Goal: Check status: Check status

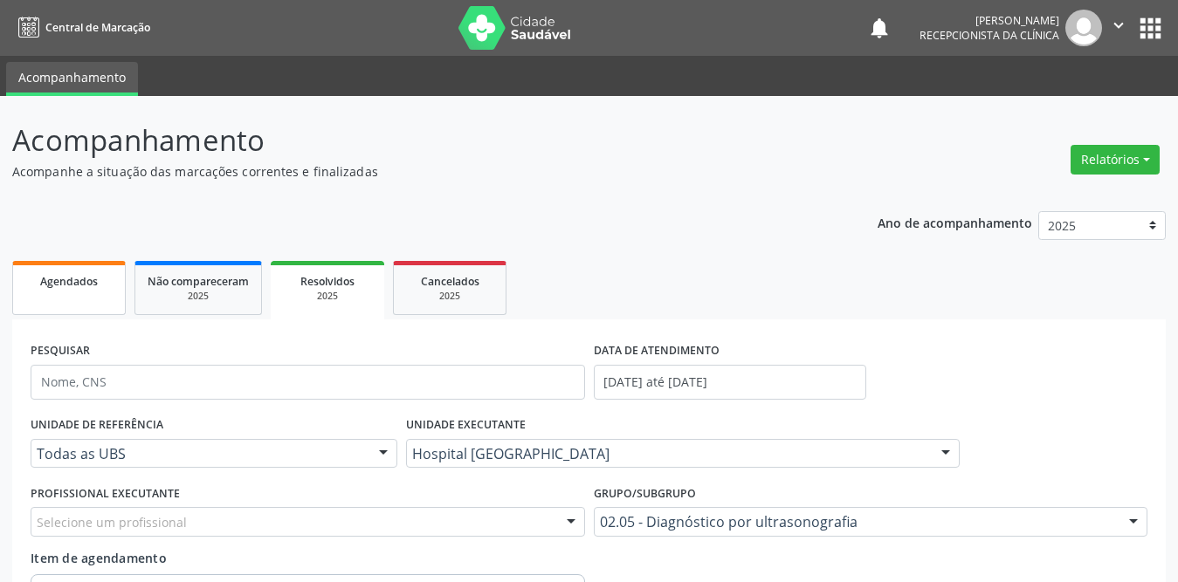
click at [80, 286] on span "Agendados" at bounding box center [69, 281] width 58 height 15
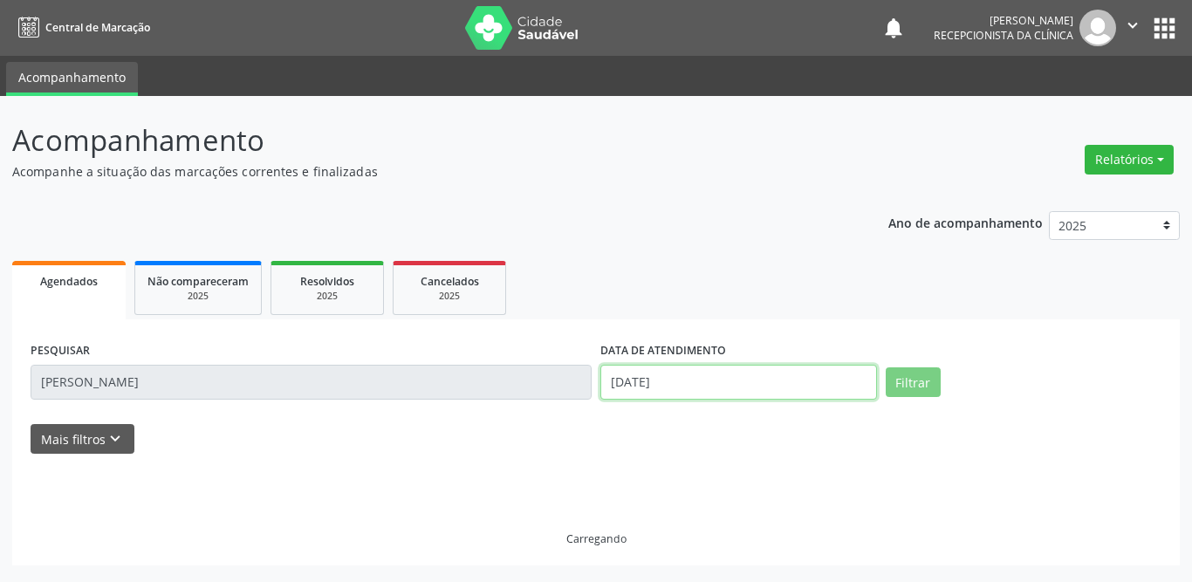
click at [663, 389] on input "[DATE]" at bounding box center [739, 382] width 277 height 35
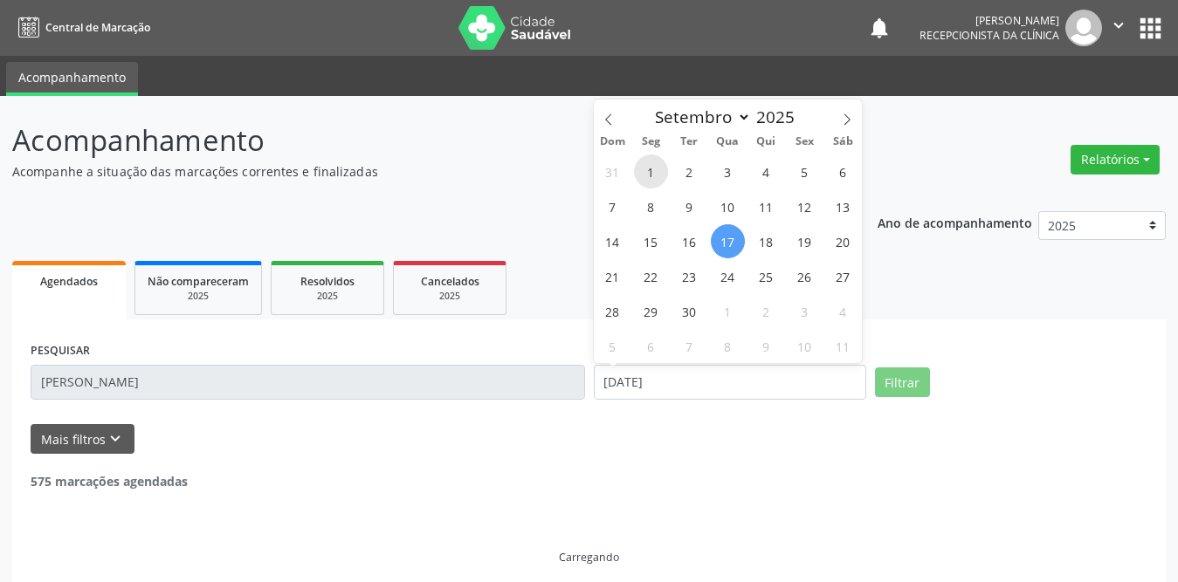
click at [654, 167] on span "1" at bounding box center [651, 172] width 34 height 34
type input "[DATE]"
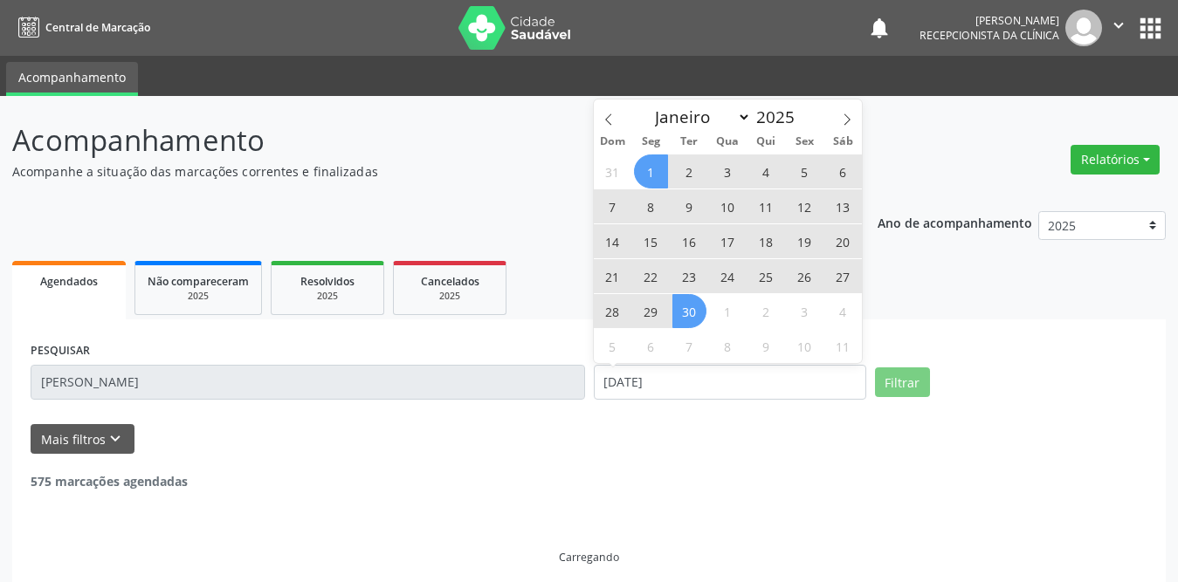
click at [695, 306] on span "30" at bounding box center [689, 311] width 34 height 34
click at [3, 388] on div "Acompanhamento Acompanhe a situação das marcações correntes e finalizadas Relat…" at bounding box center [589, 346] width 1178 height 500
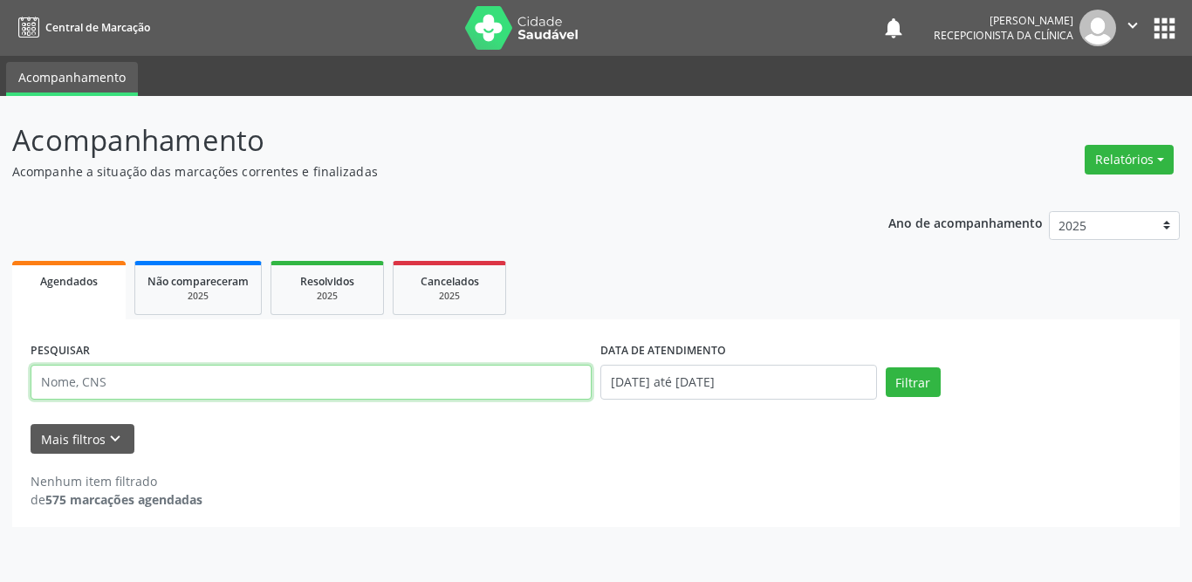
paste input "[PERSON_NAME]"
type input "[PERSON_NAME]"
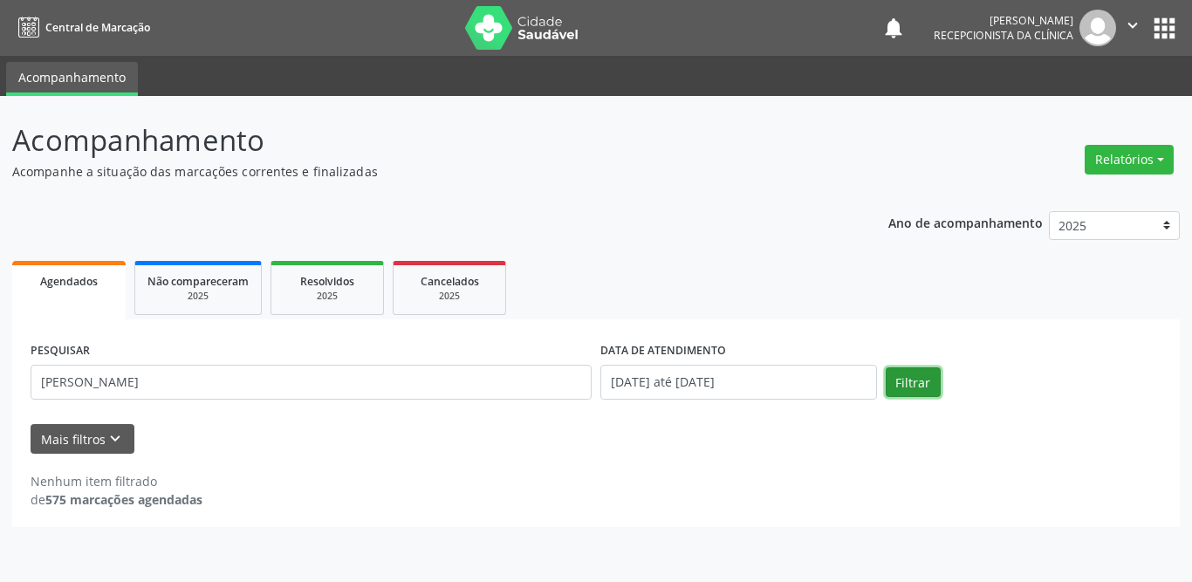
click at [924, 376] on button "Filtrar" at bounding box center [913, 382] width 55 height 30
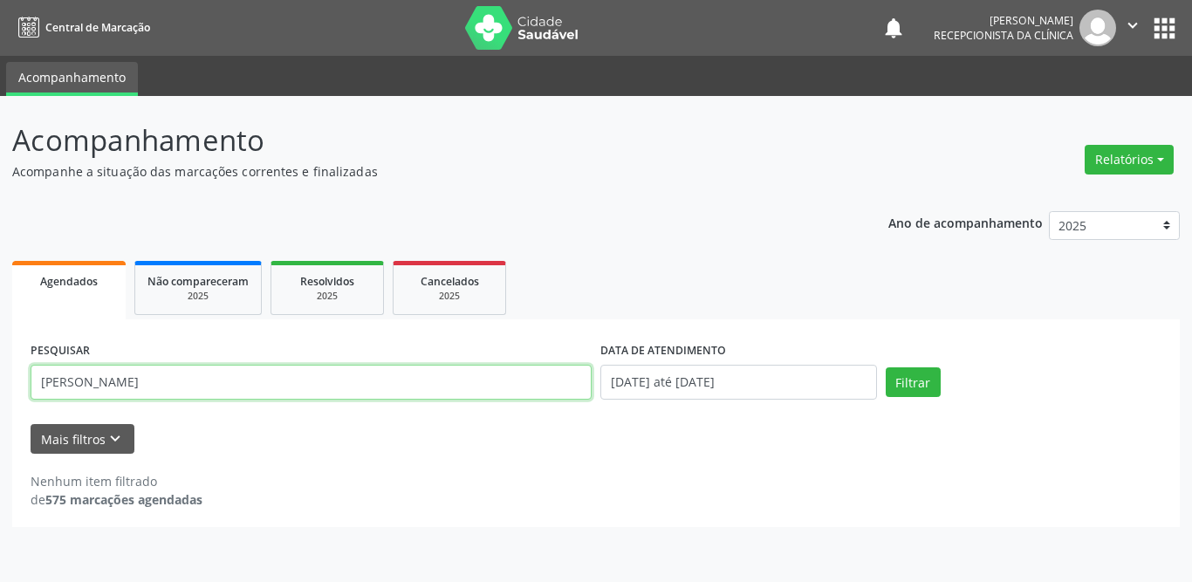
click at [213, 378] on input "[PERSON_NAME]" at bounding box center [311, 382] width 561 height 35
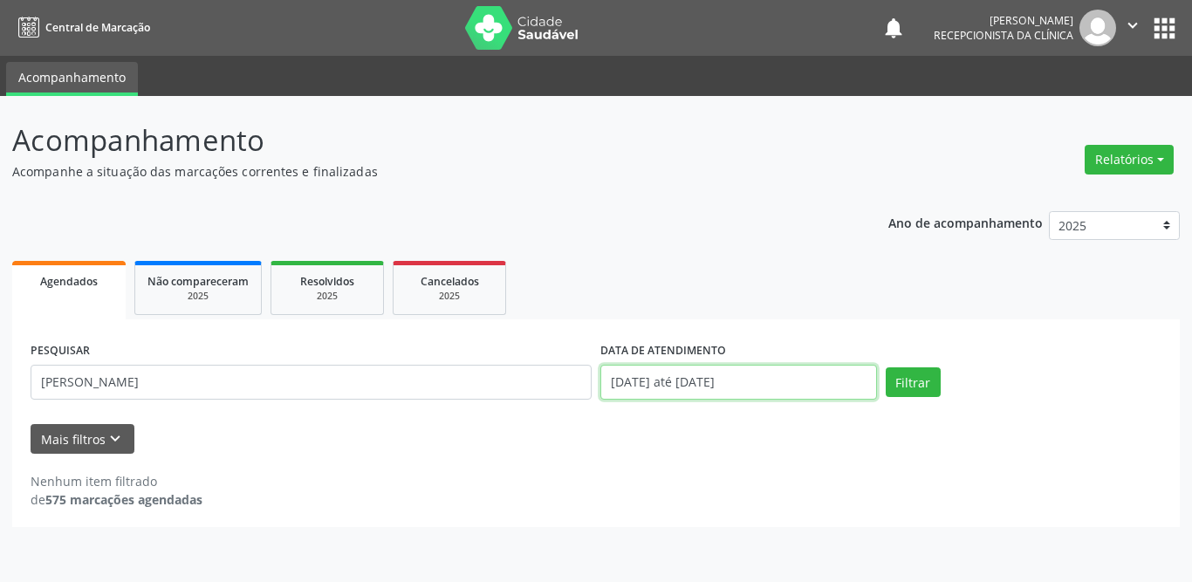
click at [724, 377] on input "[DATE] até [DATE]" at bounding box center [739, 382] width 277 height 35
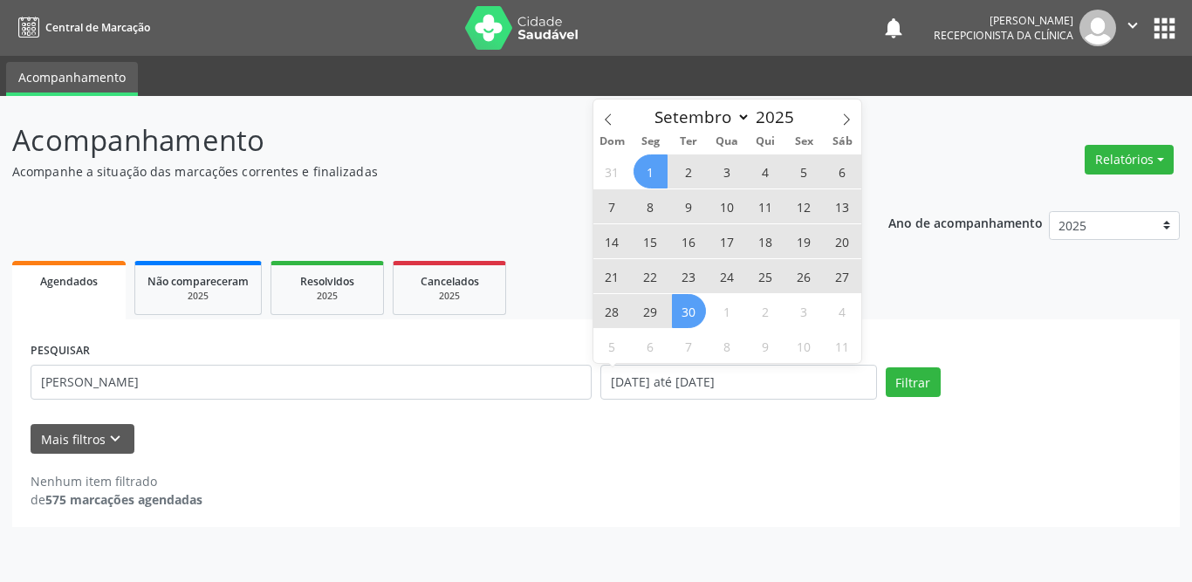
click at [659, 168] on span "1" at bounding box center [651, 172] width 34 height 34
type input "[DATE]"
click at [686, 316] on span "30" at bounding box center [689, 311] width 34 height 34
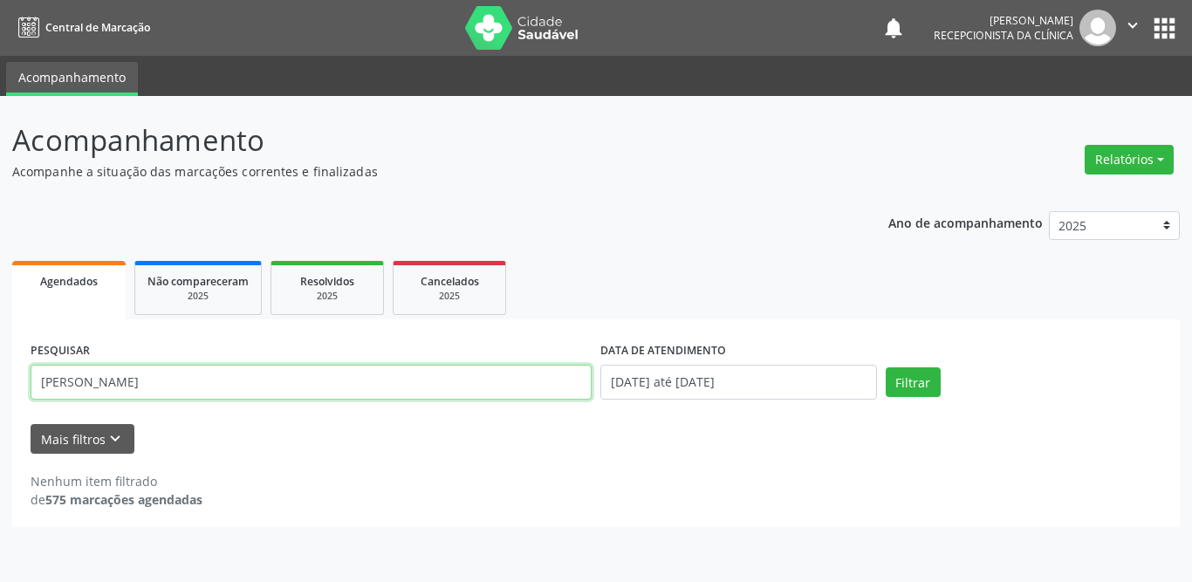
drag, startPoint x: 234, startPoint y: 384, endPoint x: 89, endPoint y: 385, distance: 144.9
click at [89, 385] on input "[PERSON_NAME]" at bounding box center [311, 382] width 561 height 35
type input "Adenilde"
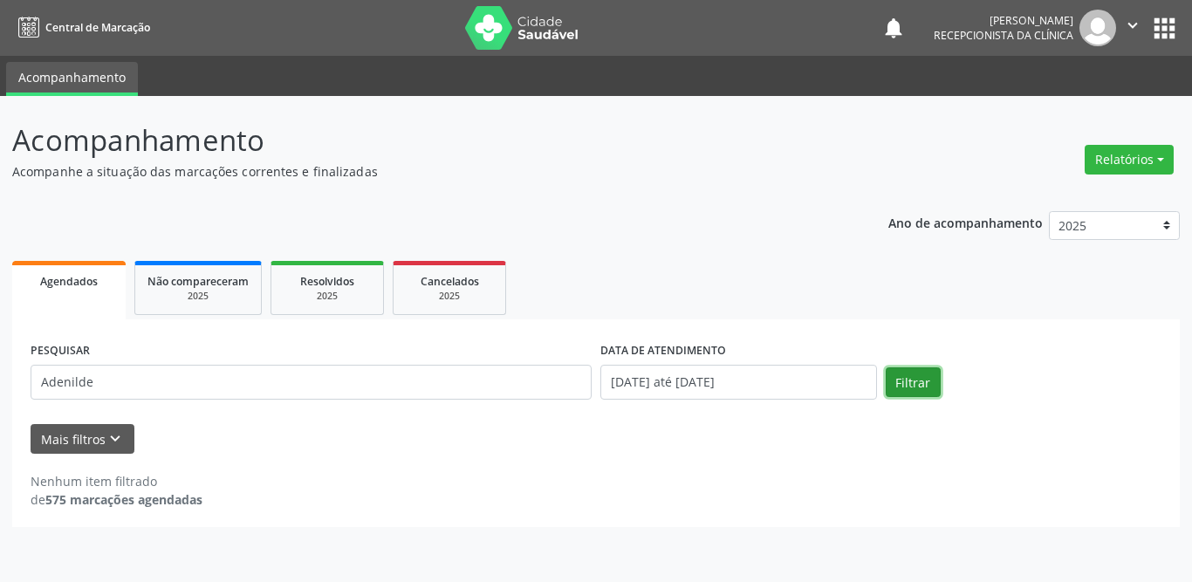
click at [920, 376] on button "Filtrar" at bounding box center [913, 382] width 55 height 30
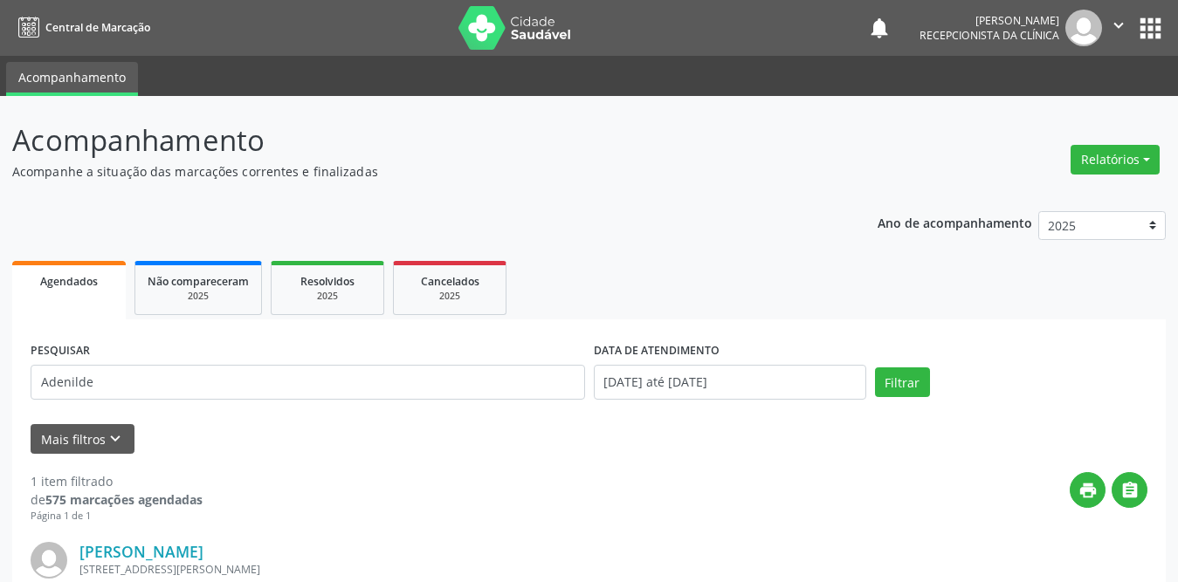
scroll to position [208, 0]
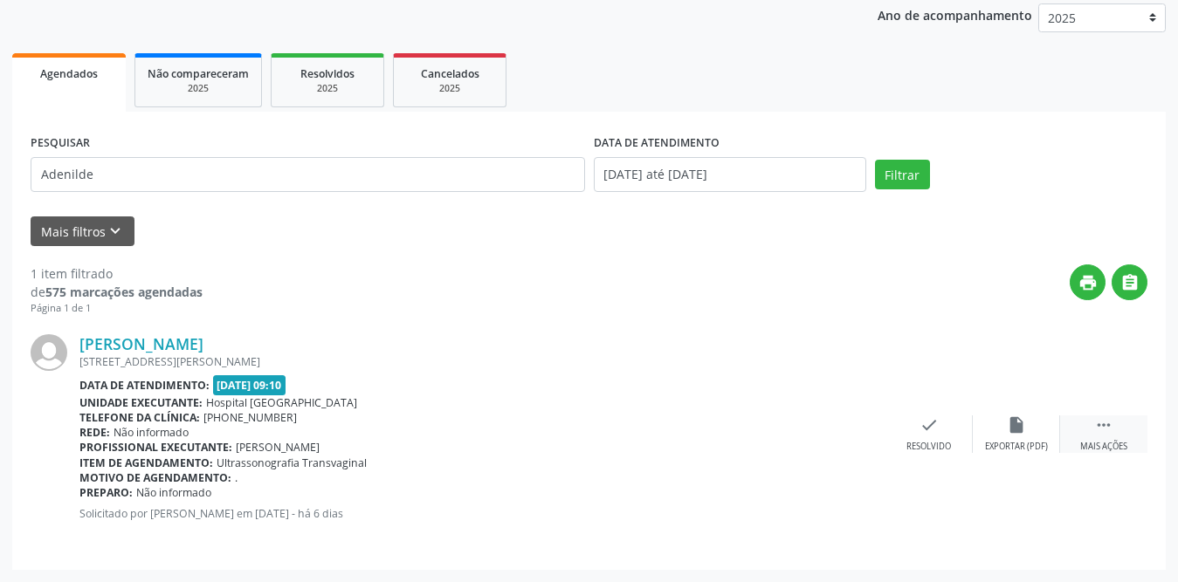
click at [1083, 432] on div " Mais ações" at bounding box center [1103, 434] width 87 height 38
click at [854, 436] on div "print Imprimir" at bounding box center [841, 434] width 87 height 38
